Goal: Task Accomplishment & Management: Manage account settings

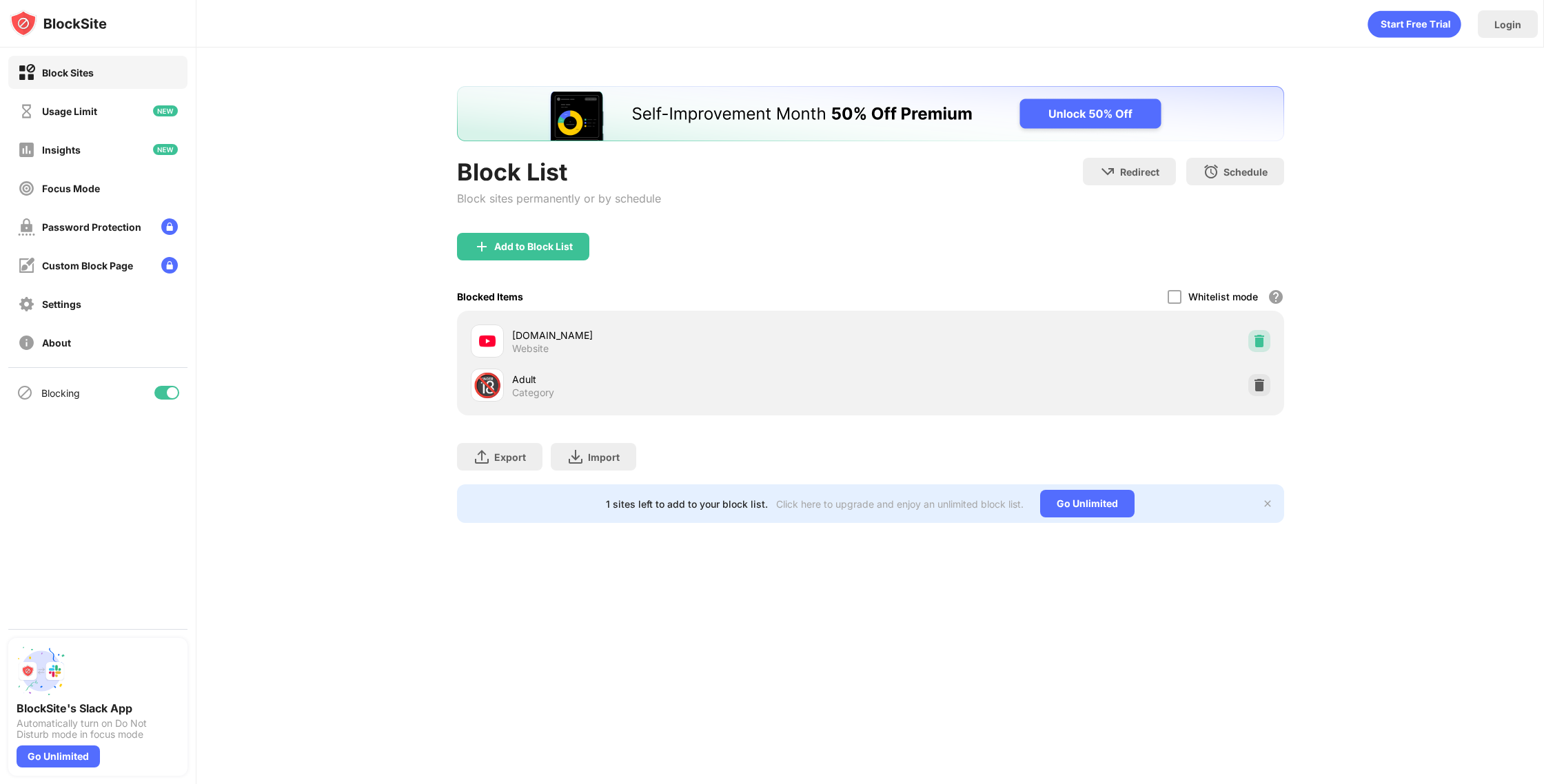
click at [1257, 333] on div at bounding box center [1258, 340] width 22 height 22
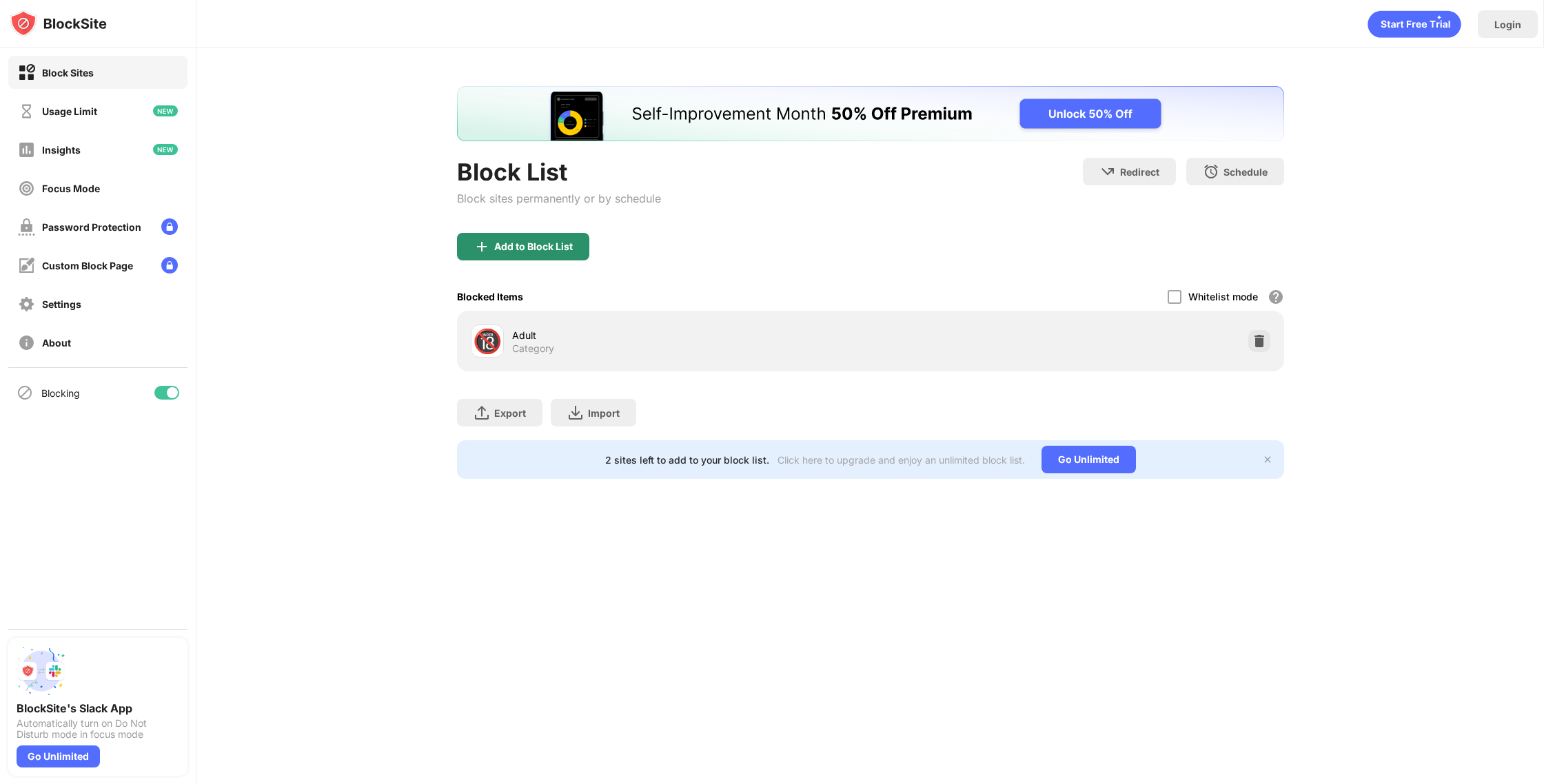
click at [551, 251] on div "Add to Block List" at bounding box center [534, 246] width 79 height 11
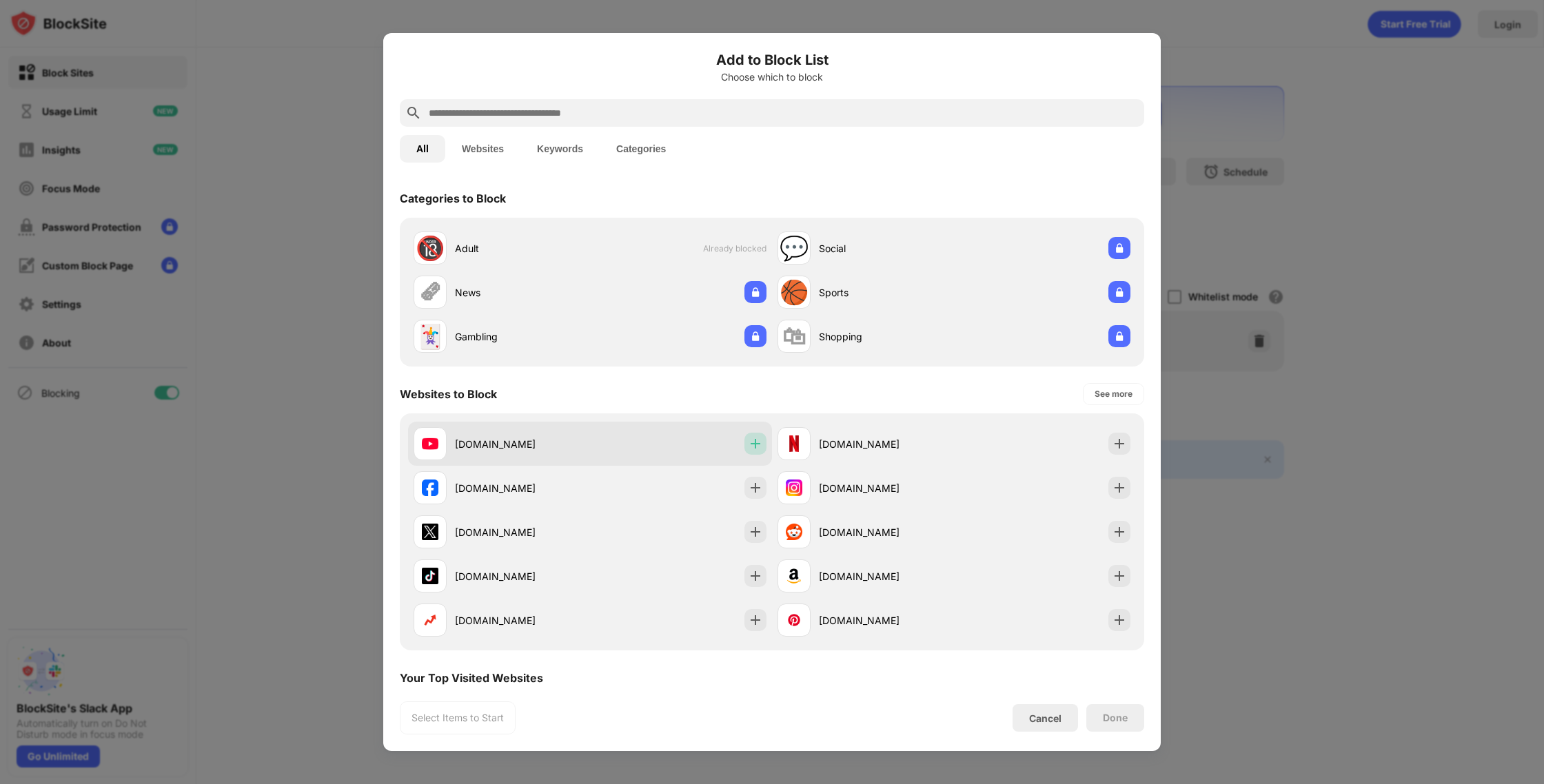
click at [757, 443] on img at bounding box center [755, 444] width 14 height 14
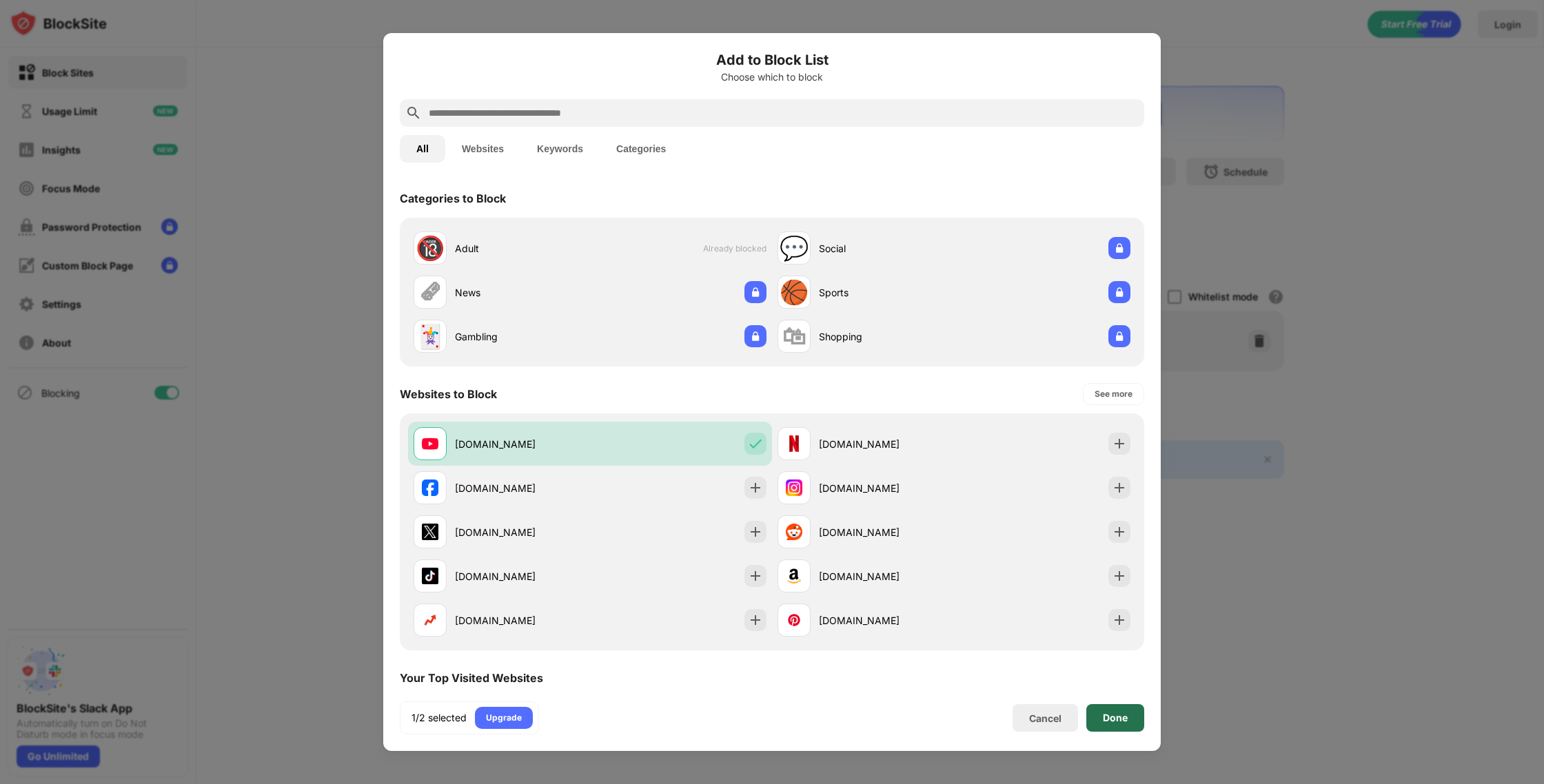
drag, startPoint x: 1115, startPoint y: 716, endPoint x: 1081, endPoint y: 245, distance: 472.2
click at [1115, 716] on div "Done" at bounding box center [1114, 717] width 24 height 11
